Goal: Communication & Community: Answer question/provide support

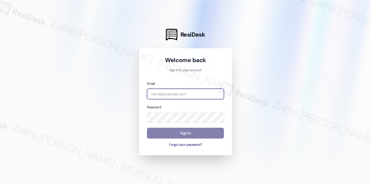
click at [171, 90] on input "email" at bounding box center [185, 94] width 77 height 11
type input "automated-surveys-a_c_lewis-zaitha.mae.[PERSON_NAME]@a_c_[DOMAIN_NAME]"
click at [189, 101] on div "Email Password Sign In Forgot your password?" at bounding box center [185, 114] width 77 height 67
click at [187, 96] on input "email" at bounding box center [185, 94] width 77 height 11
type input "automated-surveys-a_c_lewis-zaitha.mae.[PERSON_NAME]@a_c_[DOMAIN_NAME]"
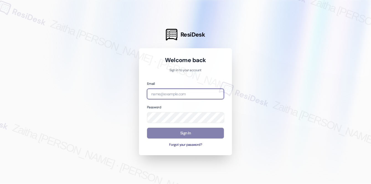
click at [182, 93] on input "email" at bounding box center [185, 94] width 77 height 11
type input "automated-surveys-icarus-zaitha.mae.garcia@icarus.com"
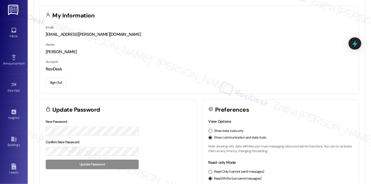
scroll to position [25, 0]
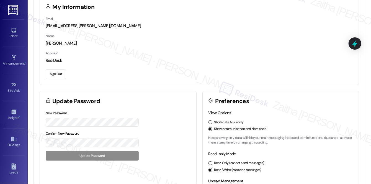
click at [55, 73] on button "Sign Out" at bounding box center [56, 74] width 21 height 10
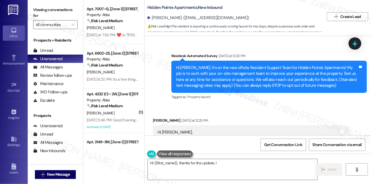
scroll to position [1065, 0]
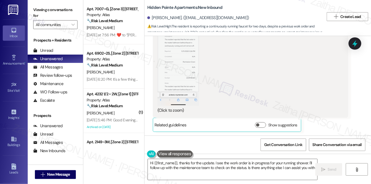
type textarea "Hi {{first_name}}, thanks for the update. I see the work order is in progress f…"
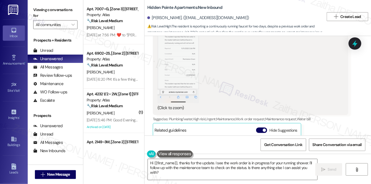
scroll to position [788, 0]
click at [262, 130] on button "Hide Suggestions" at bounding box center [261, 131] width 11 height 6
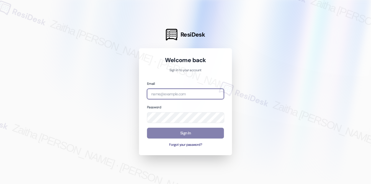
click at [188, 93] on input "email" at bounding box center [185, 94] width 77 height 11
type input "automated-surveys-a_c_lewis-zaitha.mae.[PERSON_NAME]@a_c_[DOMAIN_NAME]"
